Goal: Find specific page/section: Find specific page/section

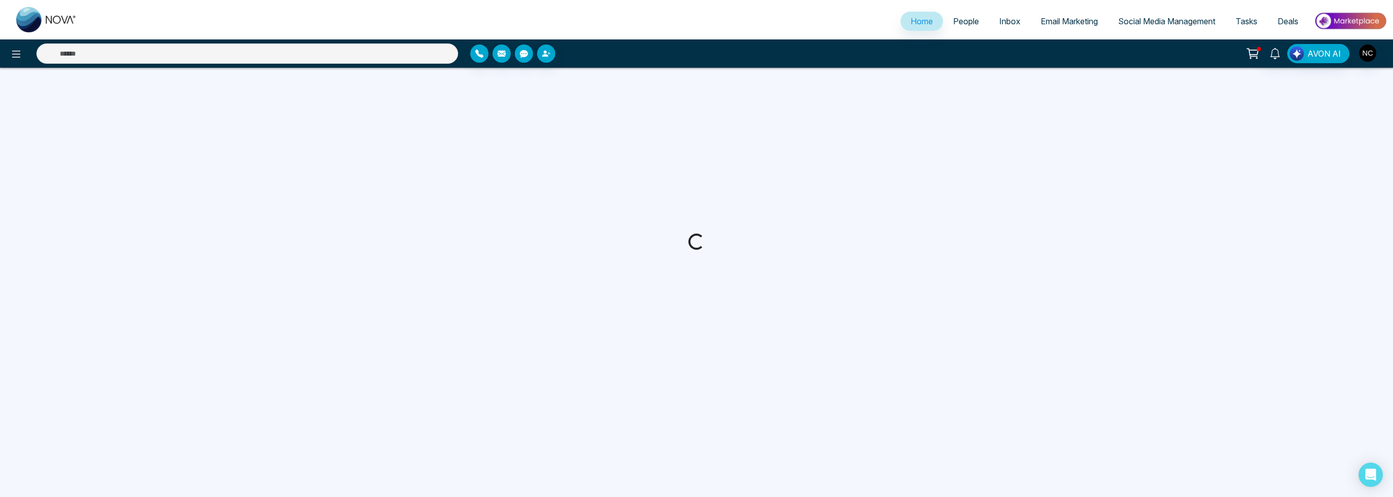
select select "*"
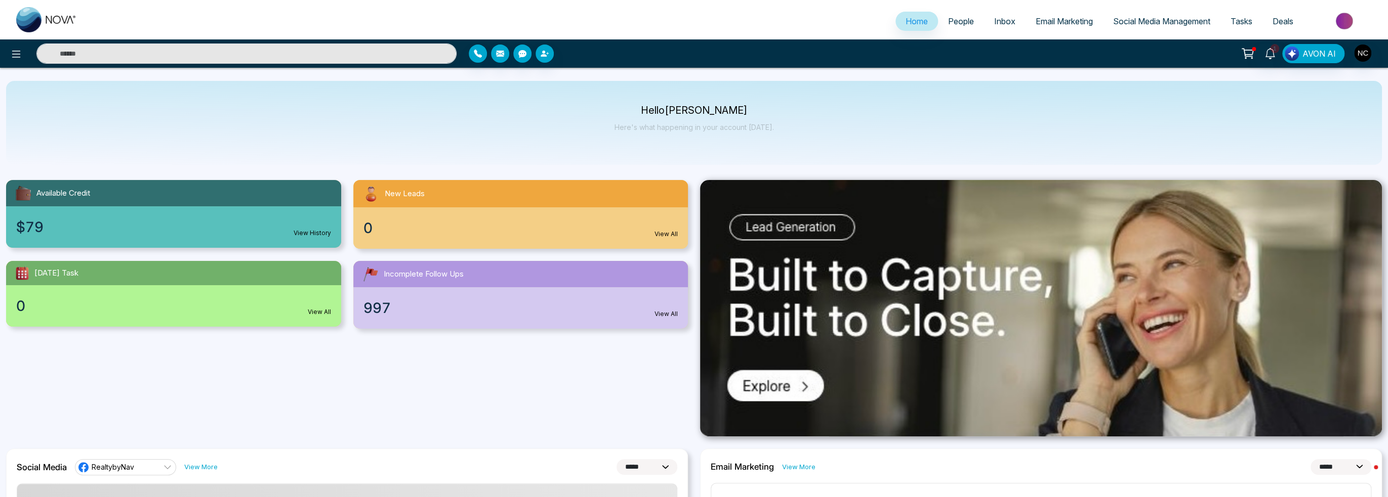
click at [1071, 22] on span "Email Marketing" at bounding box center [1063, 21] width 57 height 10
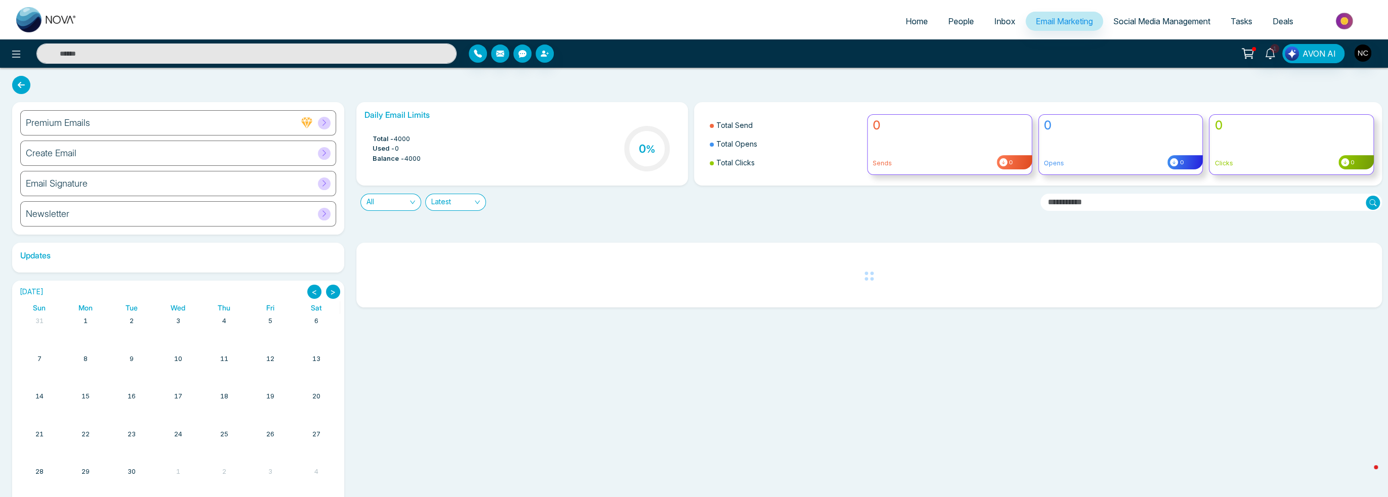
click at [1172, 21] on span "Social Media Management" at bounding box center [1161, 21] width 97 height 10
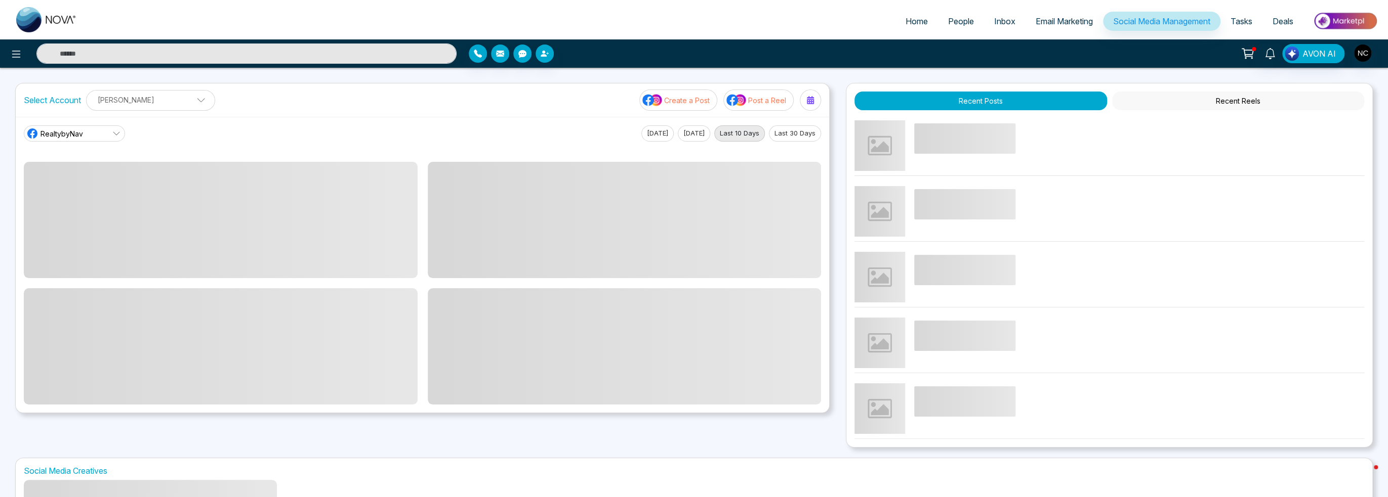
click at [1061, 26] on span "Email Marketing" at bounding box center [1063, 21] width 57 height 10
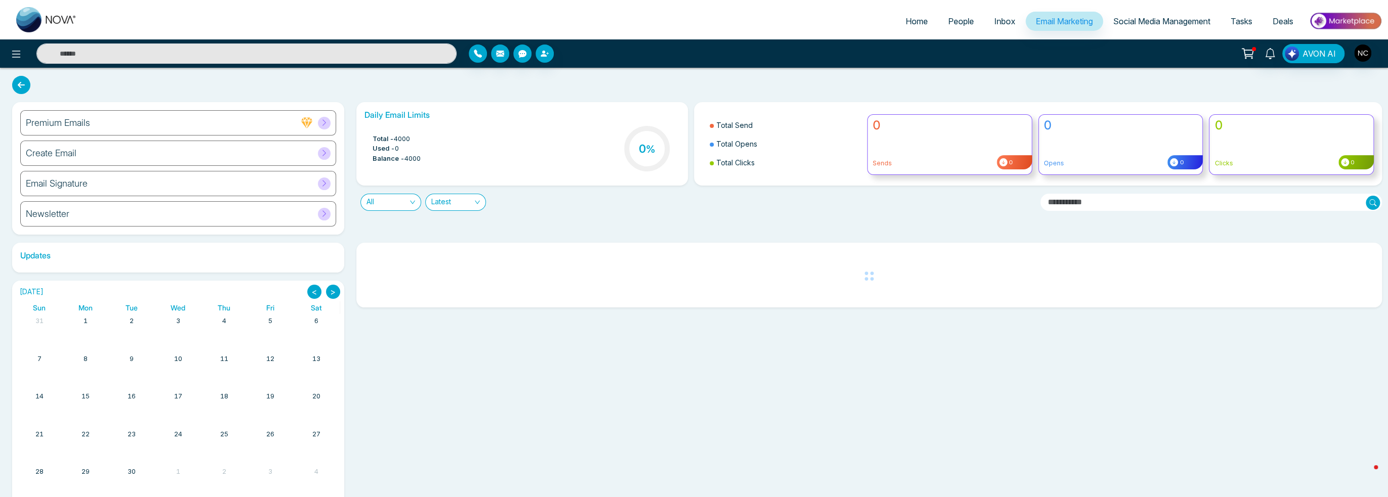
click at [130, 187] on div "Email Signature" at bounding box center [178, 183] width 316 height 25
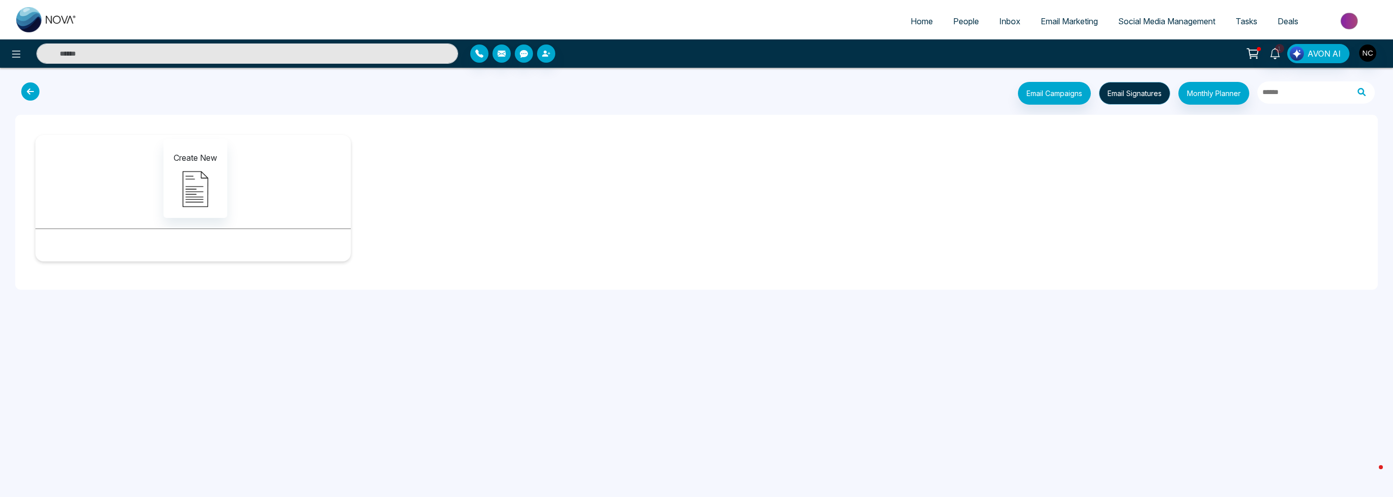
click at [1131, 92] on button "Email Signatures" at bounding box center [1134, 93] width 71 height 23
